Goal: Transaction & Acquisition: Book appointment/travel/reservation

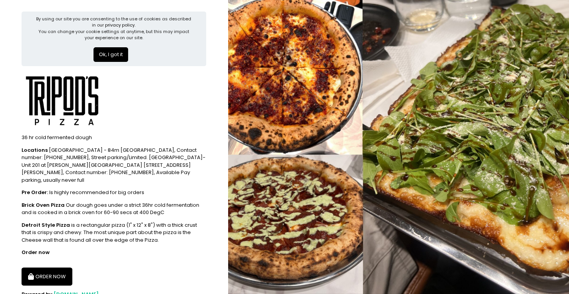
click at [47, 268] on button "ORDER NOW" at bounding box center [47, 277] width 51 height 18
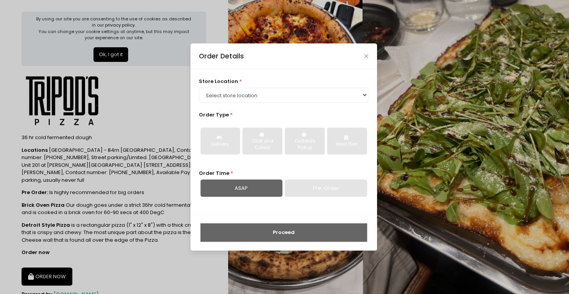
click at [311, 191] on div "Pre-Order" at bounding box center [326, 189] width 82 height 18
click at [245, 90] on select "Select store location Tripod's Pizza - Matimtiman Tripod's Pizza - [PERSON_NAME…" at bounding box center [283, 95] width 169 height 15
select select "61446231c0144a0f30d77cd5"
click at [199, 88] on select "Select store location Tripod's Pizza - Matimtiman Tripod's Pizza - [PERSON_NAME…" at bounding box center [283, 95] width 169 height 15
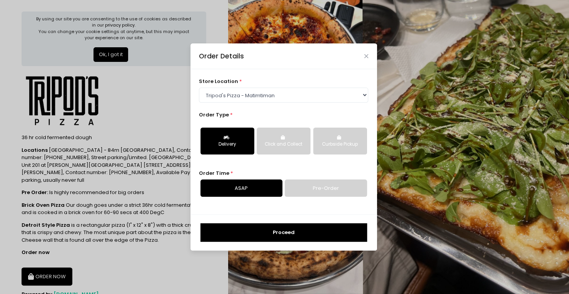
click at [322, 191] on link "Pre-Order" at bounding box center [326, 189] width 82 height 18
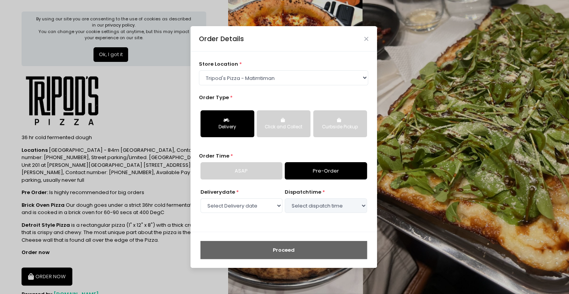
select select "[DATE]"
click at [242, 204] on select "Select Delivery date [DATE] [DATE] [DATE] [DATE] [DATE] [DATE] [DATE] [DATE] [D…" at bounding box center [241, 205] width 82 height 15
click at [334, 208] on select "Select dispatch time 05:30 PM - 06:00 PM 06:00 PM - 06:30 PM 06:30 PM - 07:00 P…" at bounding box center [326, 205] width 82 height 15
select select "18:00"
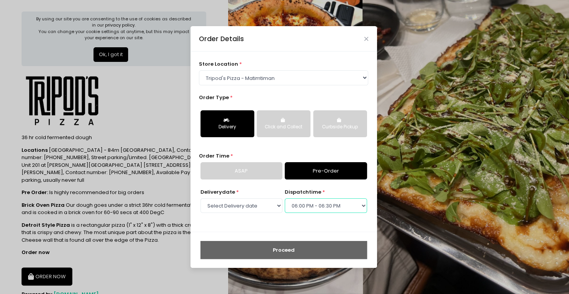
click at [285, 198] on select "Select dispatch time 05:30 PM - 06:00 PM 06:00 PM - 06:30 PM 06:30 PM - 07:00 P…" at bounding box center [326, 205] width 82 height 15
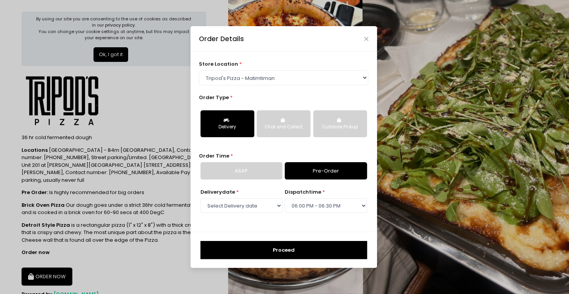
click at [309, 247] on button "Proceed" at bounding box center [283, 250] width 167 height 18
